Goal: Task Accomplishment & Management: Manage account settings

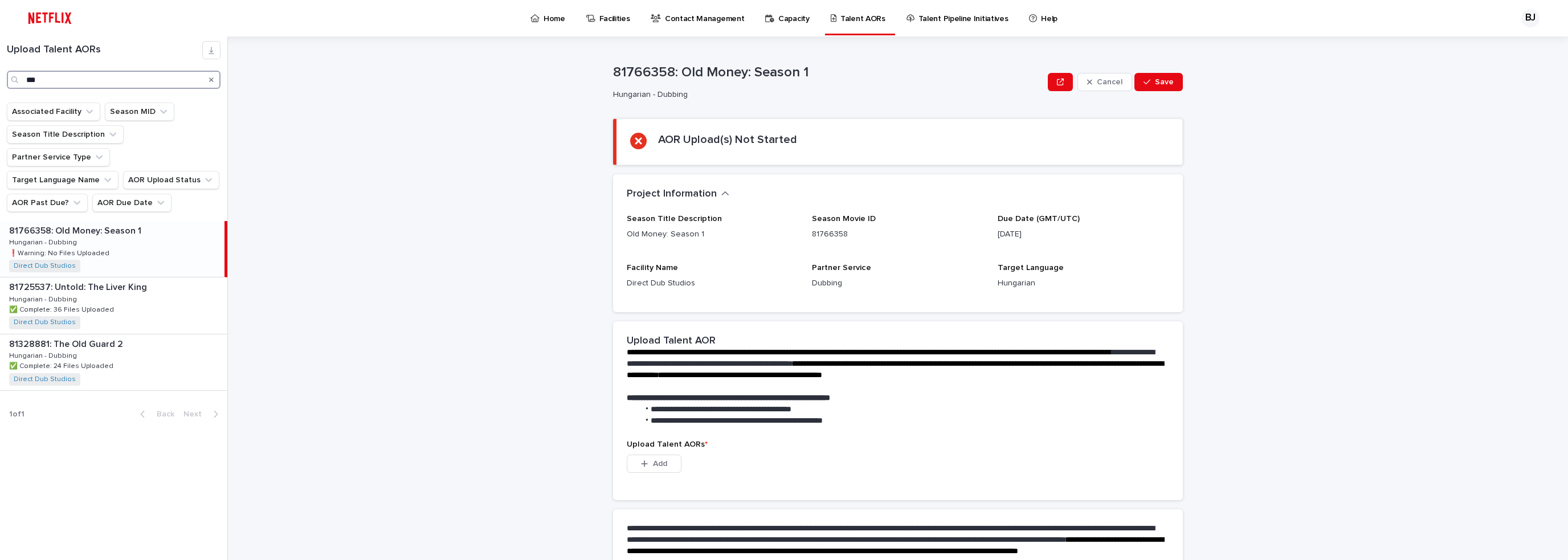
drag, startPoint x: 70, startPoint y: 86, endPoint x: 14, endPoint y: 86, distance: 56.0
click at [14, 86] on div "***" at bounding box center [113, 79] width 213 height 18
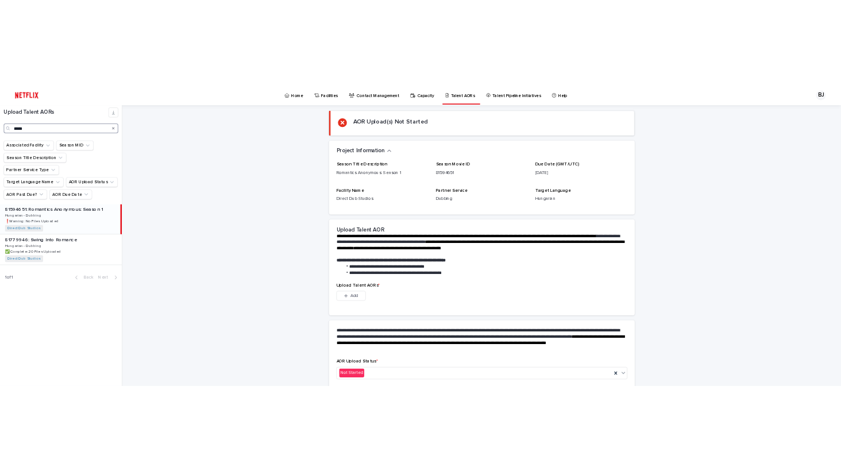
scroll to position [123, 0]
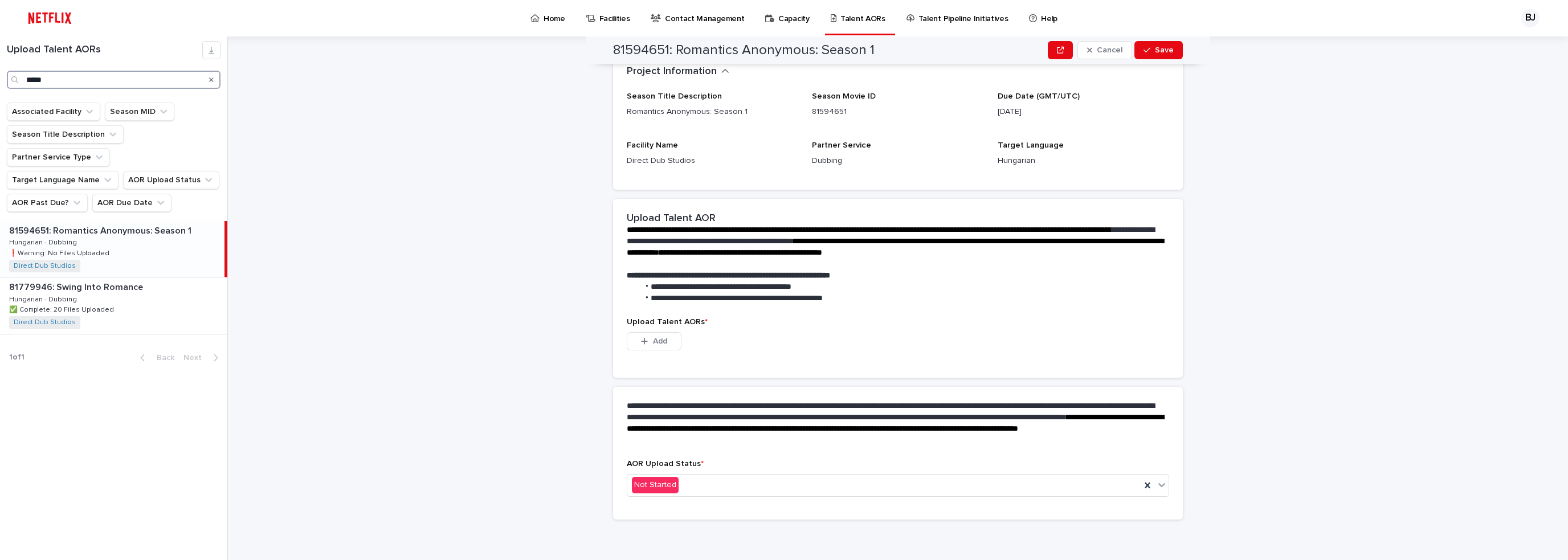
type input "*****"
click at [546, 324] on div "**********" at bounding box center [904, 299] width 1327 height 524
click at [645, 340] on div "button" at bounding box center [646, 342] width 11 height 8
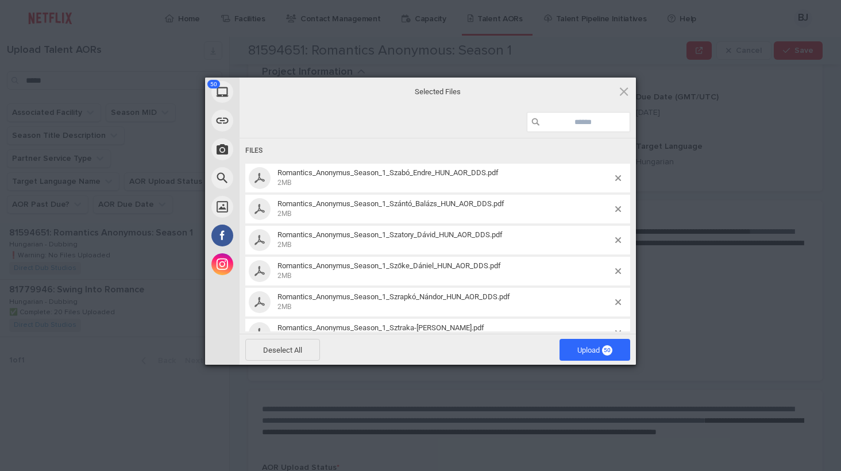
scroll to position [0, 0]
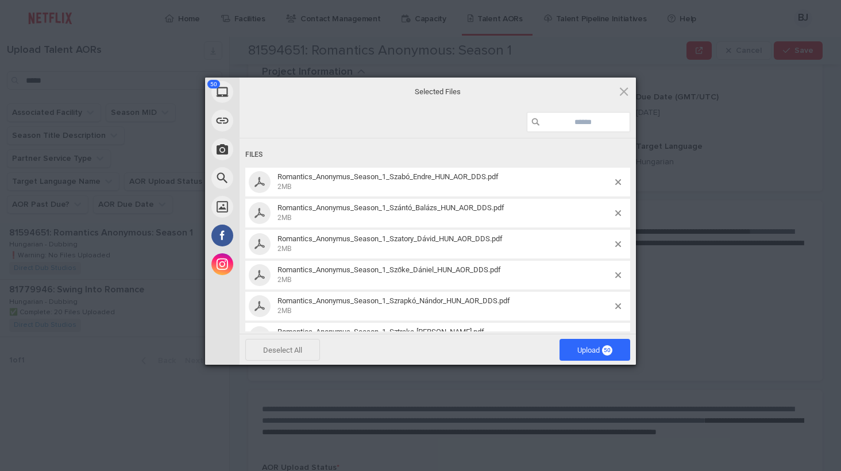
click at [292, 355] on span "Deselect All" at bounding box center [282, 350] width 75 height 22
click at [593, 353] on span "Upload 50" at bounding box center [594, 350] width 35 height 9
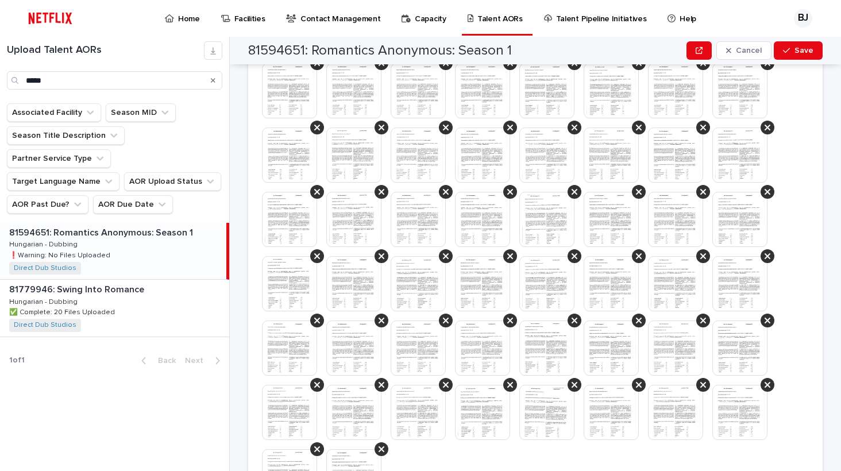
scroll to position [648, 0]
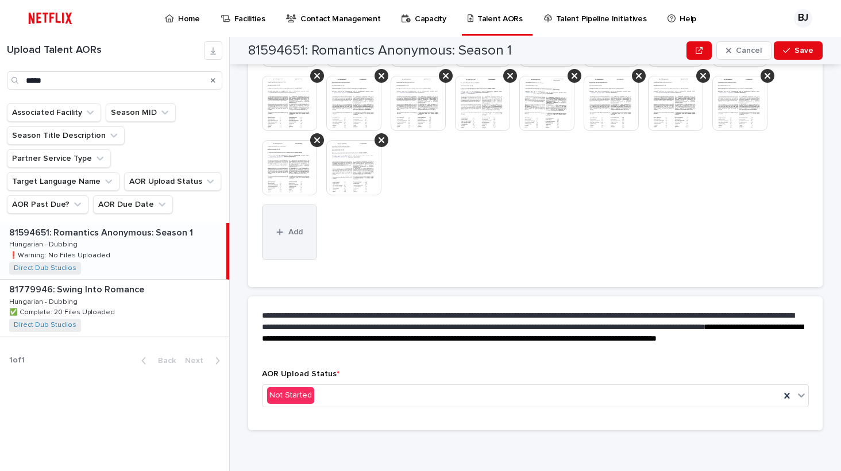
click at [299, 237] on button "Add" at bounding box center [289, 231] width 55 height 55
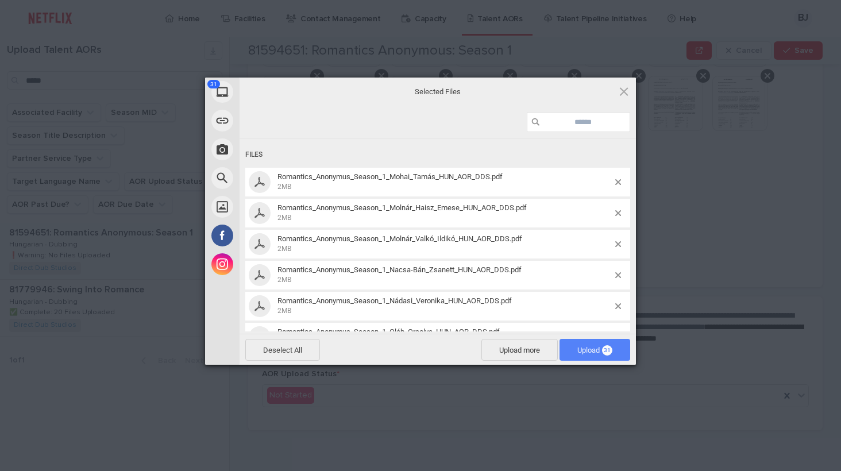
click at [578, 346] on span "Upload 31" at bounding box center [594, 350] width 35 height 9
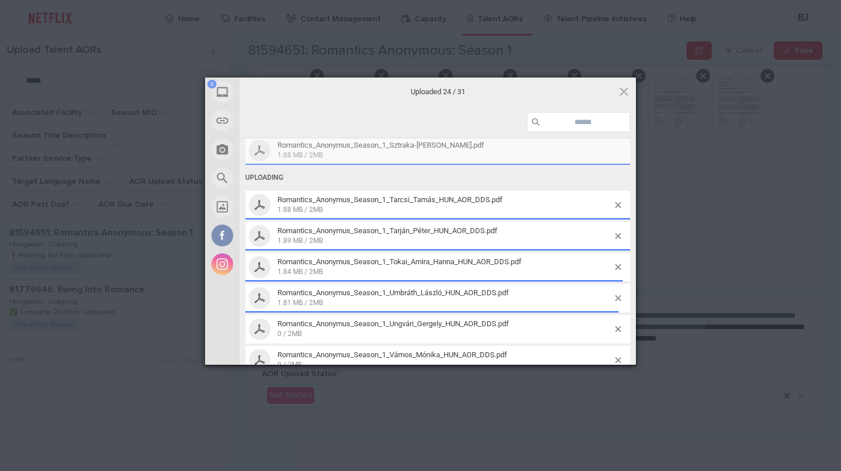
scroll to position [790, 0]
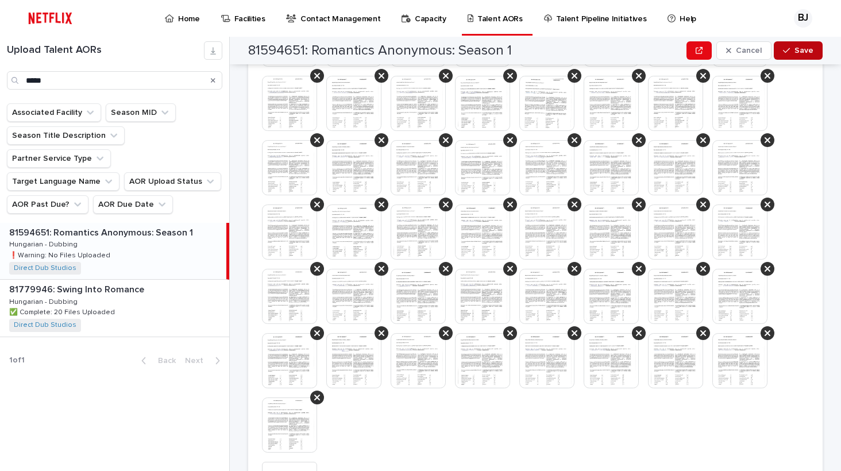
click at [807, 47] on span "Save" at bounding box center [803, 51] width 19 height 8
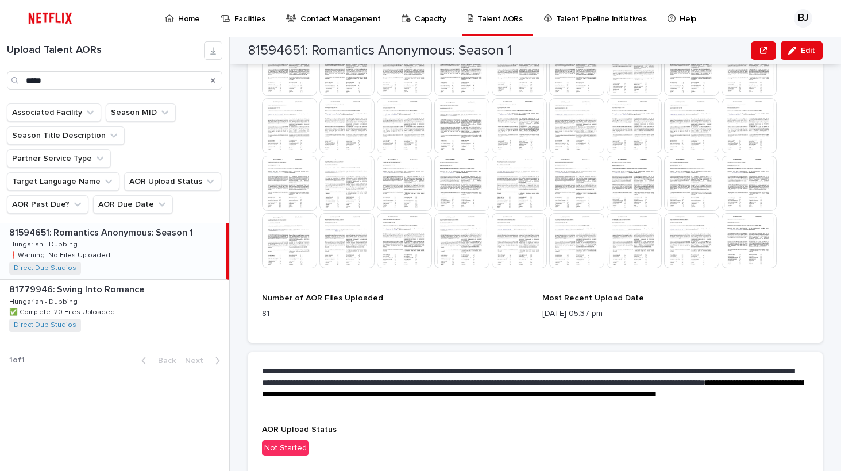
scroll to position [698, 0]
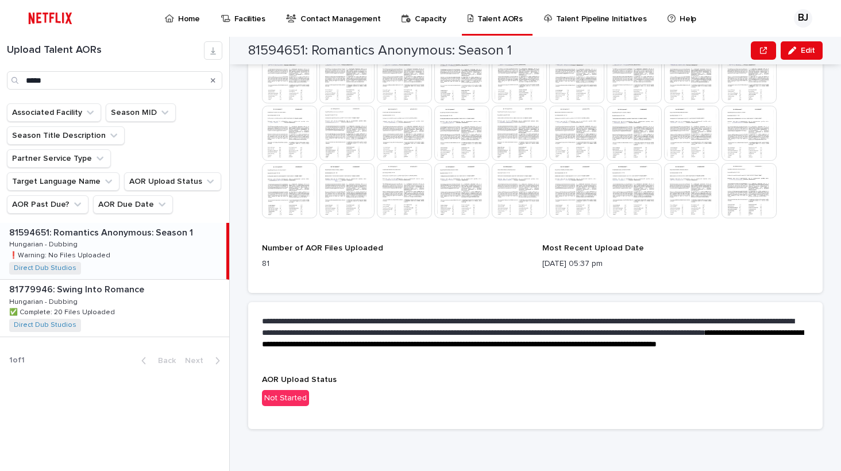
click at [284, 397] on div "Not Started" at bounding box center [285, 398] width 47 height 17
click at [288, 401] on div "Not Started" at bounding box center [285, 398] width 47 height 17
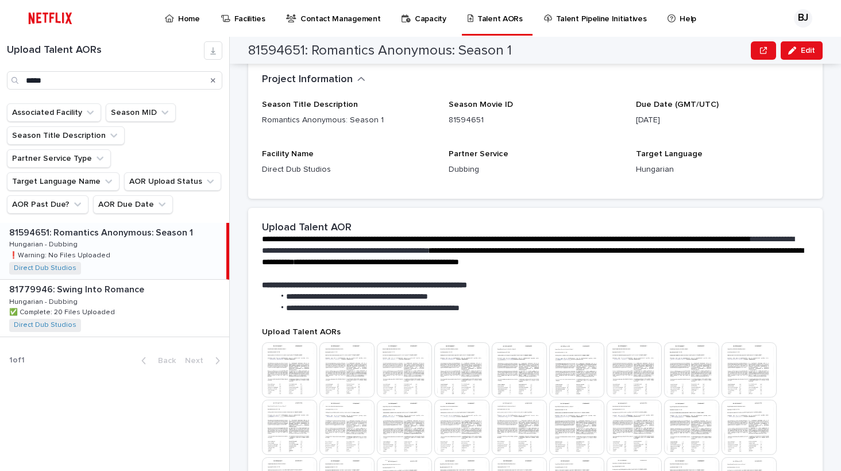
scroll to position [0, 0]
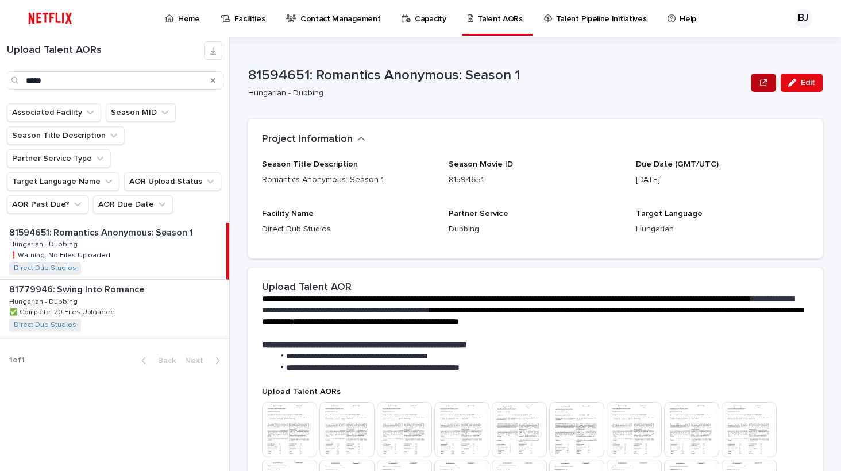
click at [760, 82] on icon "button" at bounding box center [763, 82] width 7 height 7
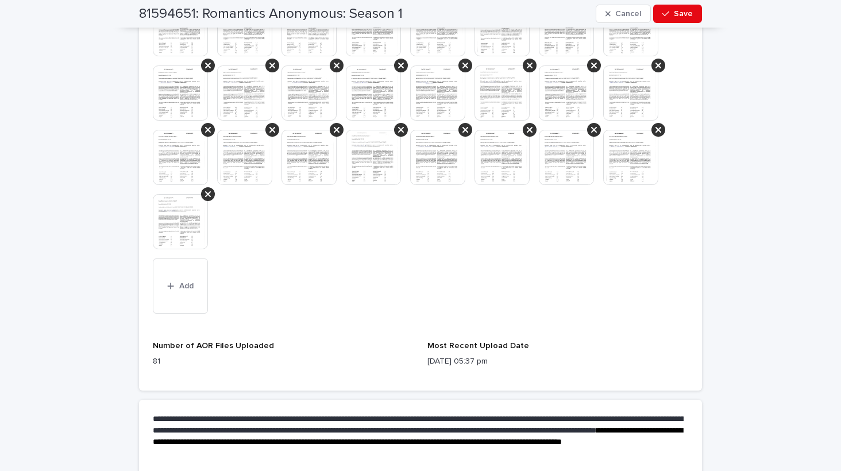
scroll to position [1047, 0]
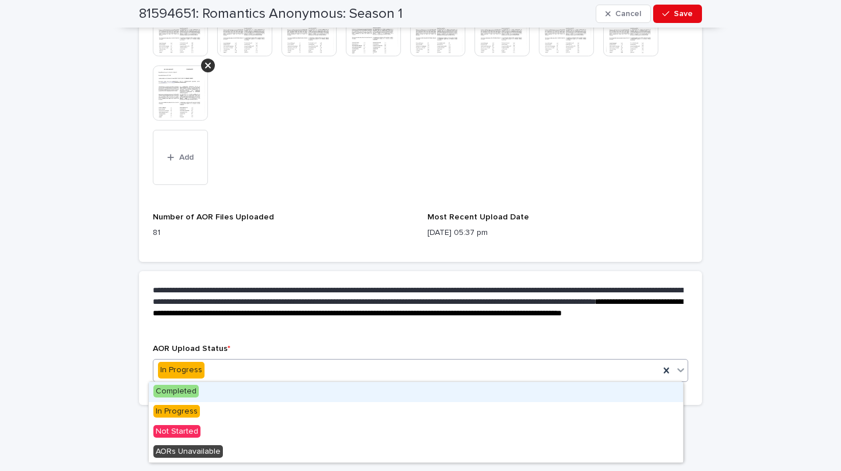
click at [299, 362] on div "In Progress" at bounding box center [406, 370] width 506 height 19
click at [184, 390] on span "Completed" at bounding box center [175, 391] width 45 height 13
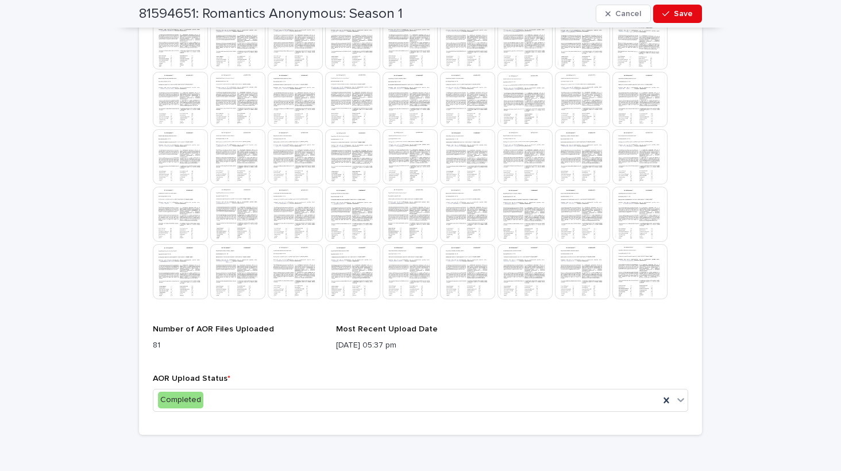
scroll to position [668, 0]
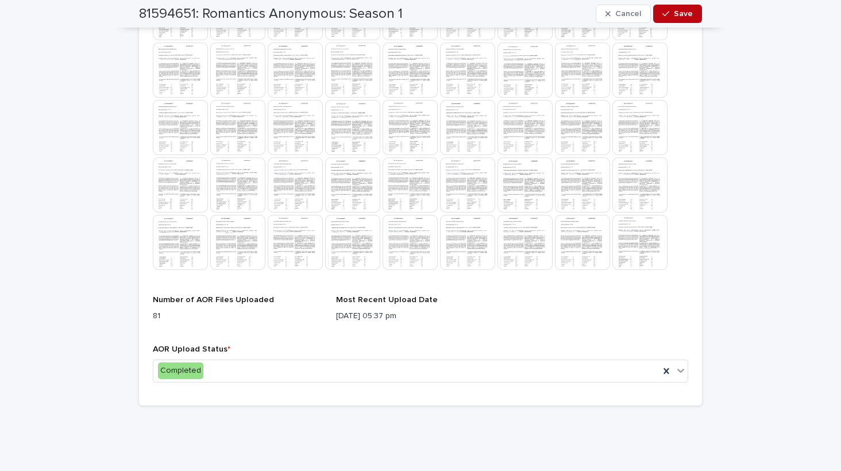
click at [677, 11] on span "Save" at bounding box center [683, 14] width 19 height 8
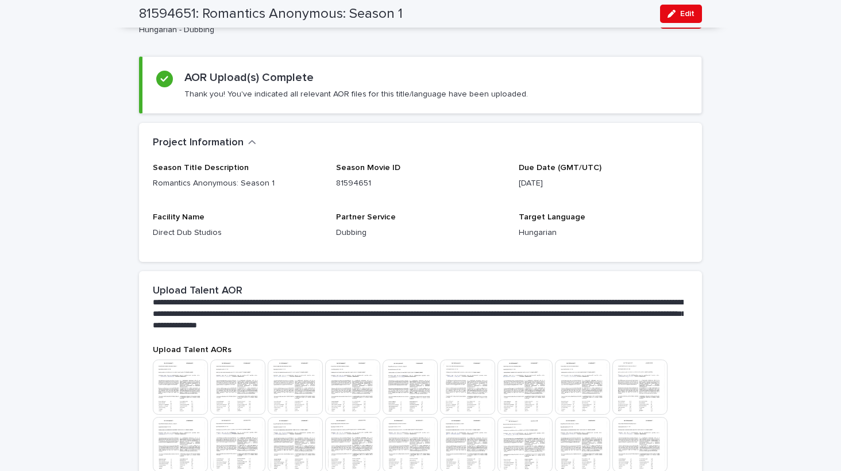
scroll to position [0, 0]
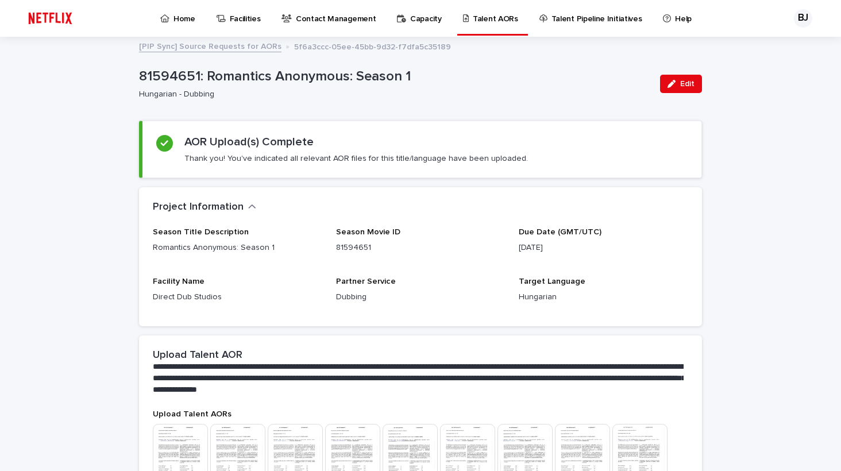
click at [322, 20] on p "Contact Management" at bounding box center [336, 12] width 80 height 24
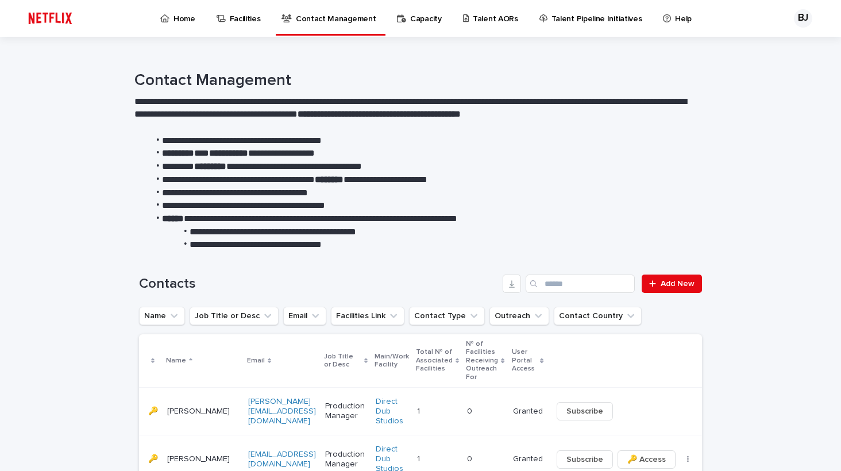
click at [234, 22] on p "Facilities" at bounding box center [245, 12] width 31 height 24
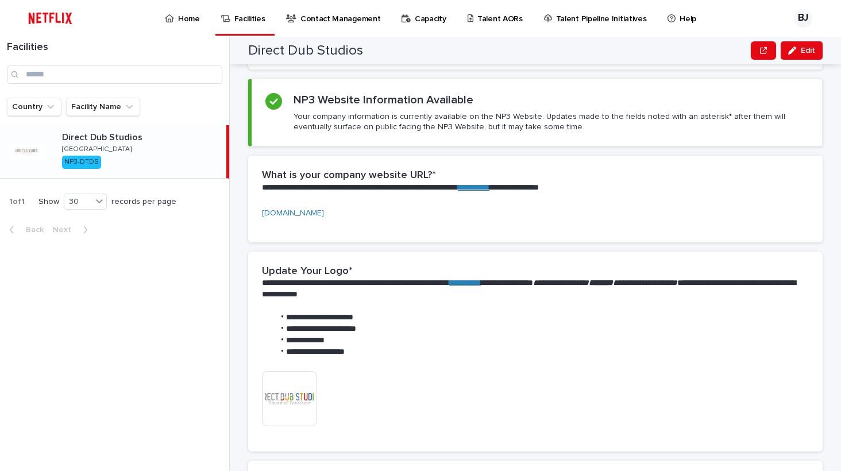
scroll to position [361, 0]
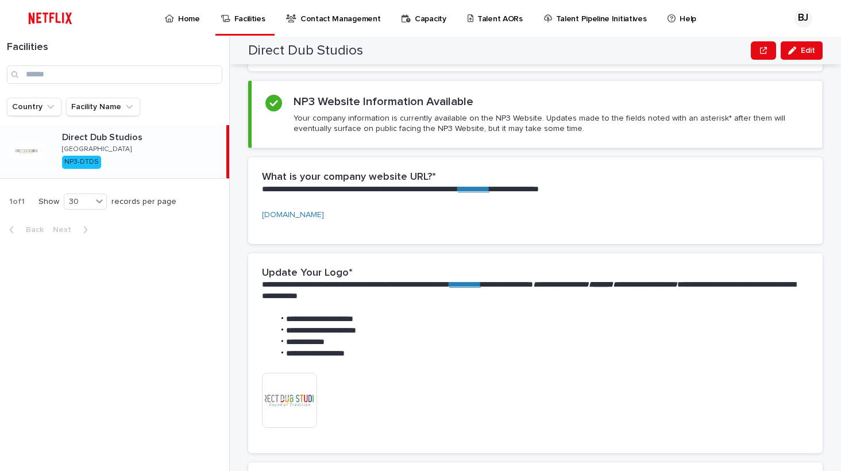
click at [358, 20] on p "Contact Management" at bounding box center [340, 12] width 80 height 24
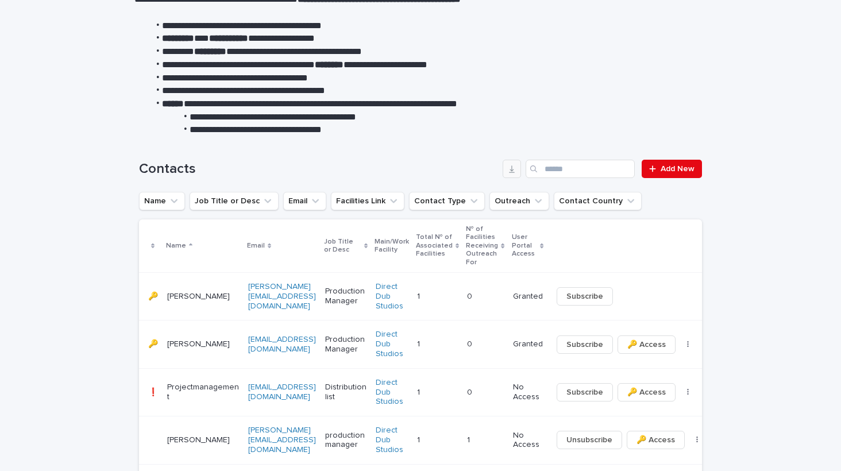
scroll to position [230, 0]
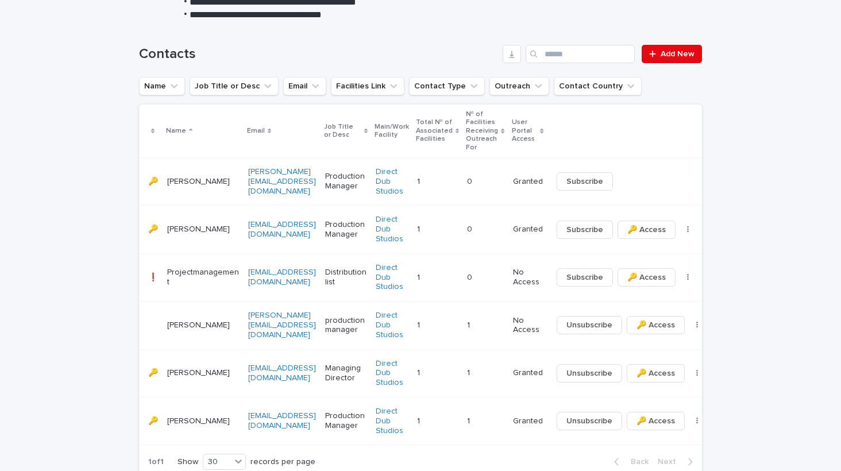
click at [693, 328] on div "Unsubscribe 🔑 Access ⤫ Delete" at bounding box center [628, 325] width 153 height 18
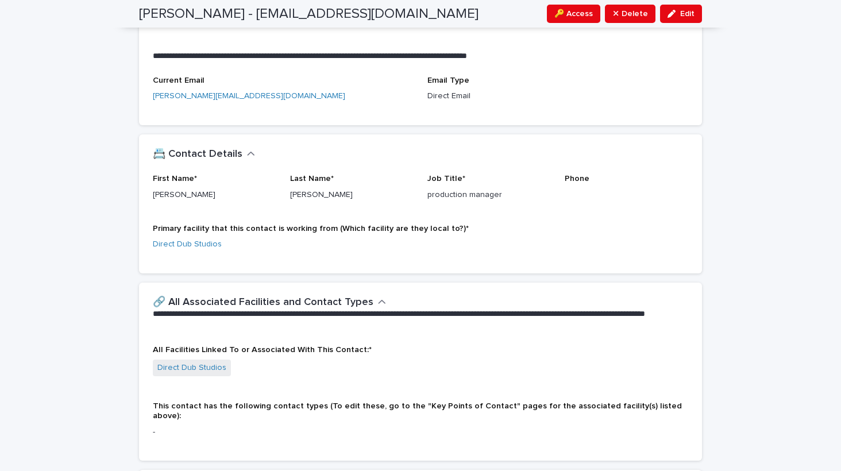
scroll to position [153, 0]
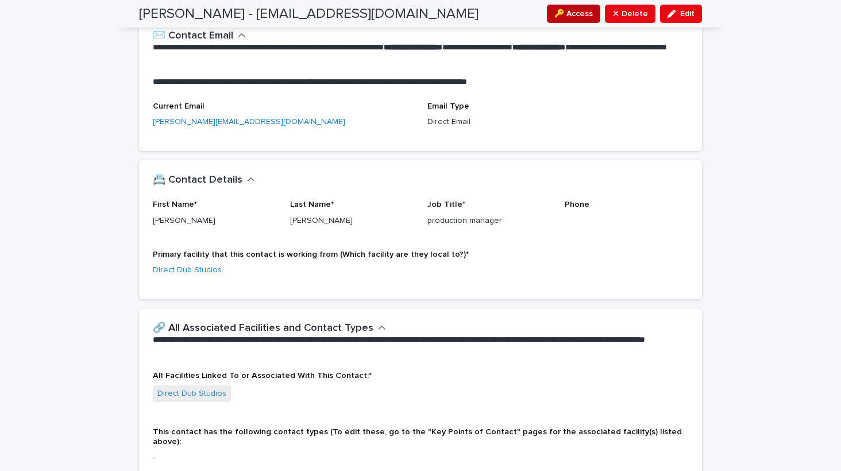
click at [574, 15] on span "🔑 Access" at bounding box center [573, 13] width 38 height 11
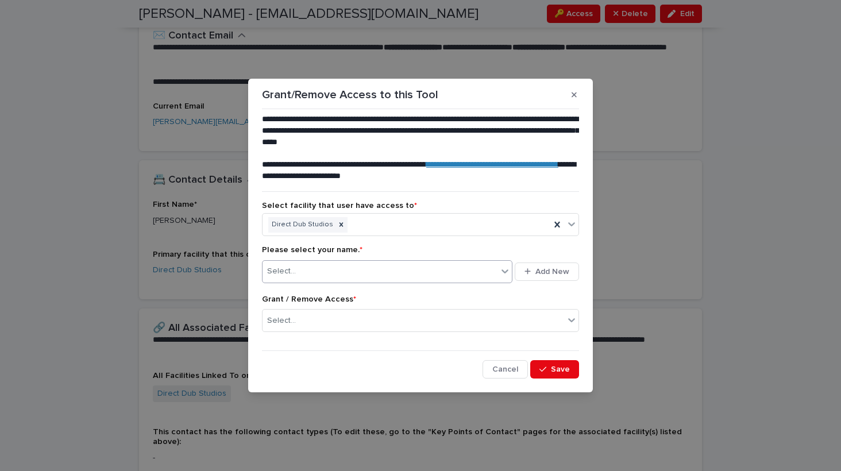
click at [402, 266] on div "Select..." at bounding box center [379, 271] width 235 height 19
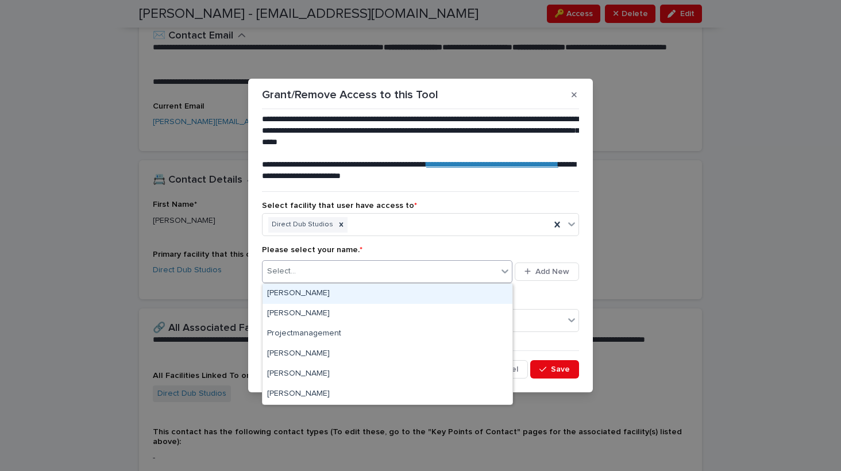
click at [360, 288] on div "[PERSON_NAME]" at bounding box center [387, 294] width 250 height 20
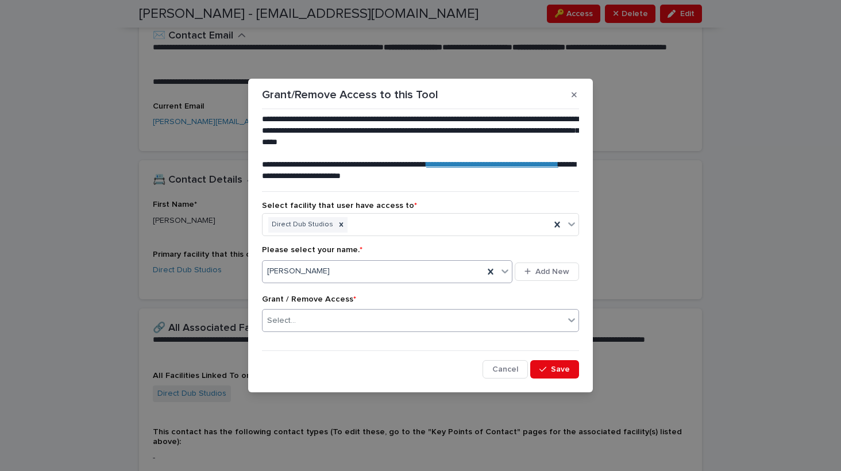
click at [360, 326] on div "Select..." at bounding box center [412, 320] width 301 height 19
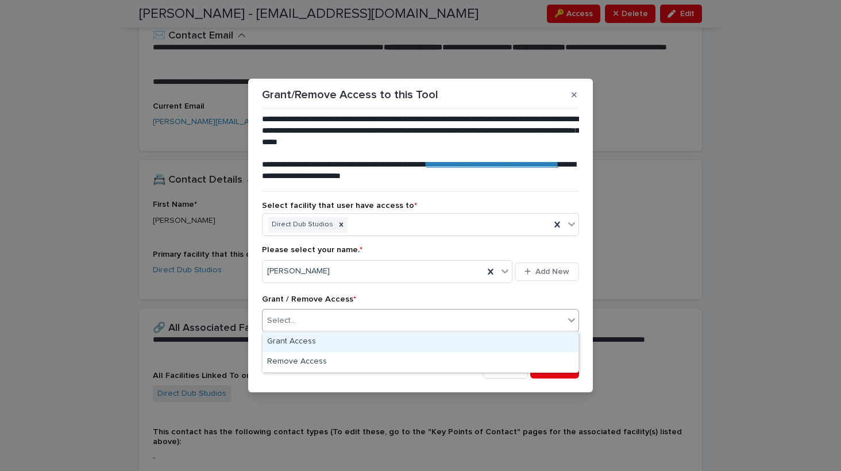
click at [333, 341] on div "Grant Access" at bounding box center [420, 342] width 316 height 20
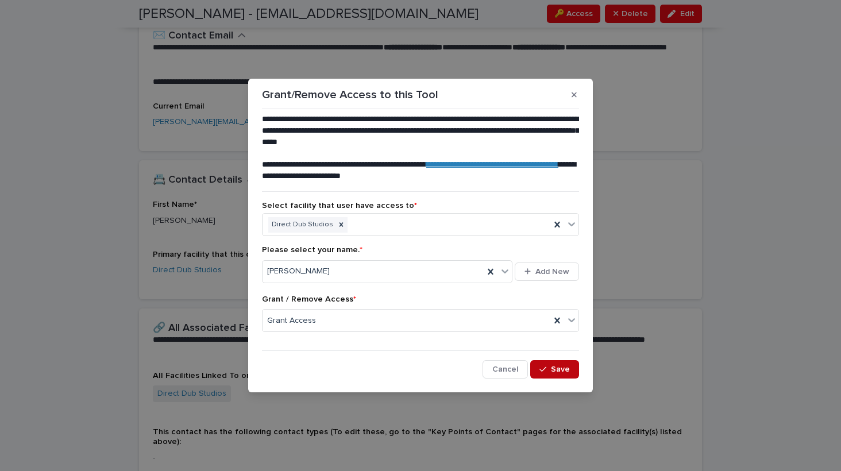
click at [552, 366] on span "Save" at bounding box center [560, 369] width 19 height 8
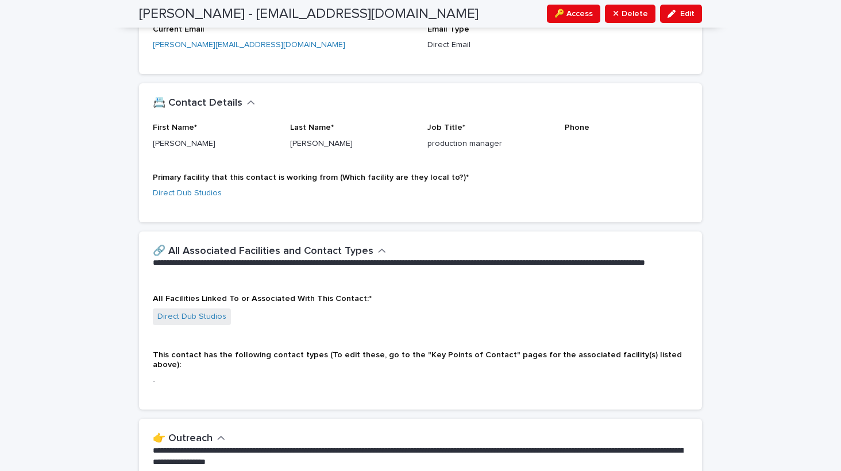
scroll to position [38, 0]
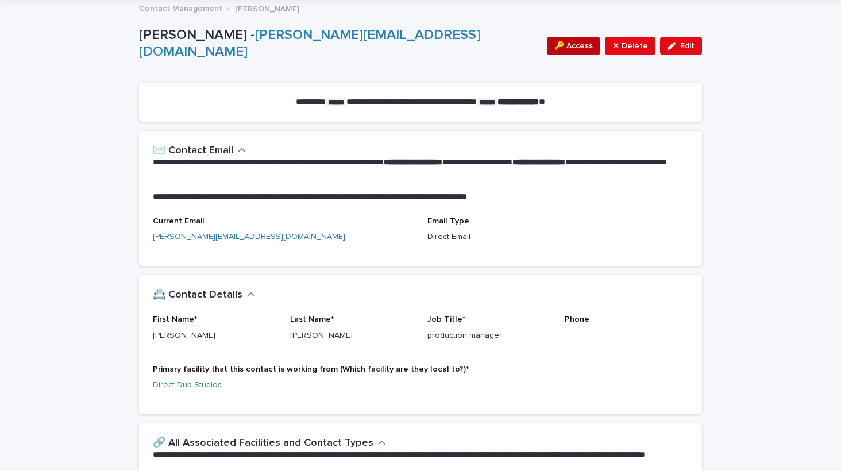
click at [581, 50] on span "🔑 Access" at bounding box center [573, 45] width 38 height 11
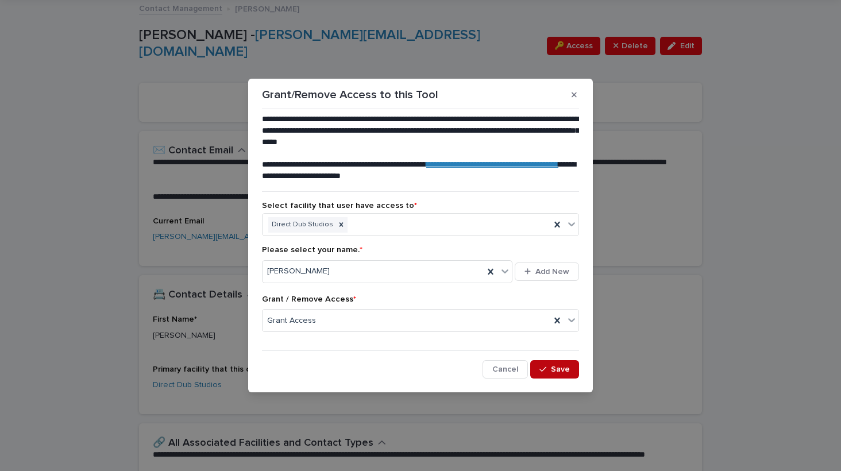
click at [563, 362] on button "Save" at bounding box center [554, 369] width 49 height 18
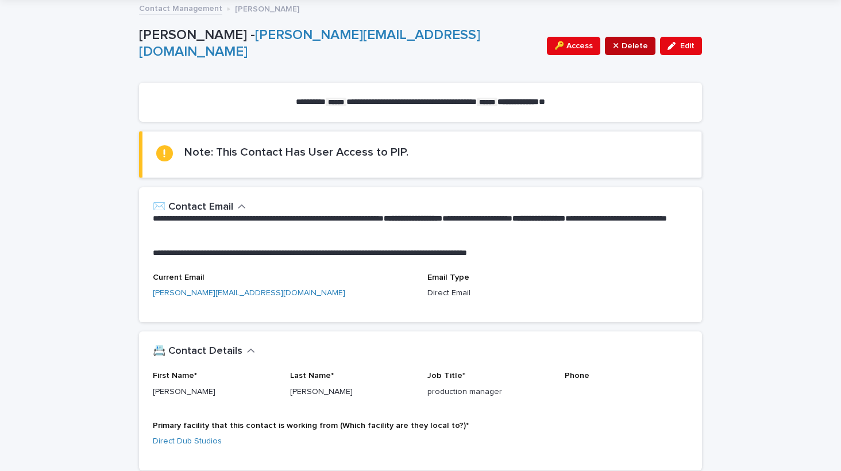
click at [618, 47] on span "⤫ Delete" at bounding box center [630, 45] width 36 height 11
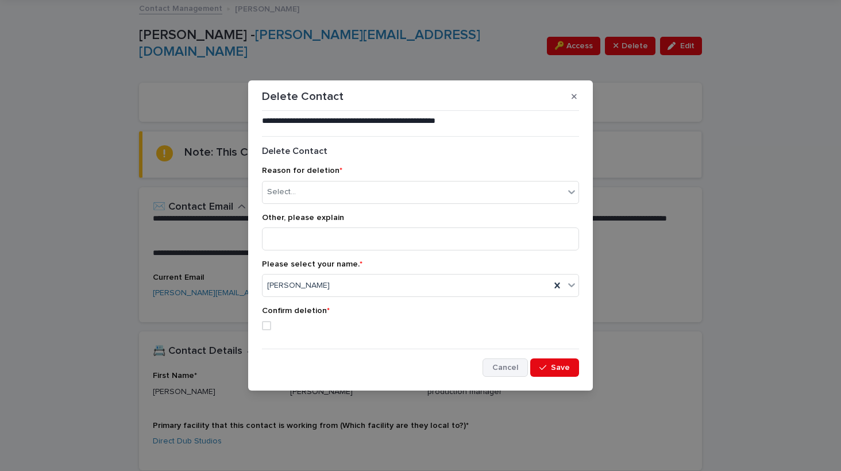
click at [502, 361] on button "Cancel" at bounding box center [504, 367] width 45 height 18
